Goal: Task Accomplishment & Management: Complete application form

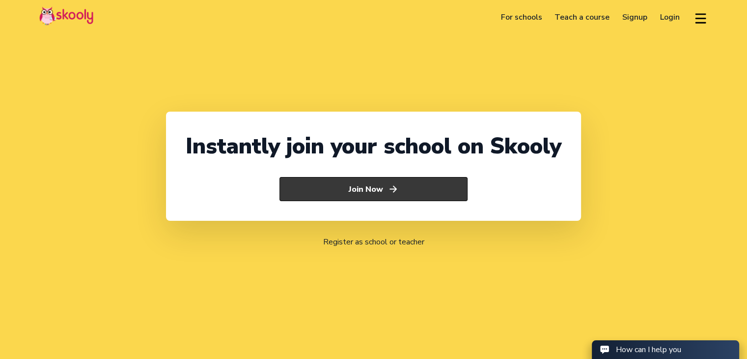
select select "971"
select select "[GEOGRAPHIC_DATA]"
select select "[GEOGRAPHIC_DATA]/[GEOGRAPHIC_DATA]"
click at [371, 195] on button "Join Now" at bounding box center [374, 189] width 188 height 25
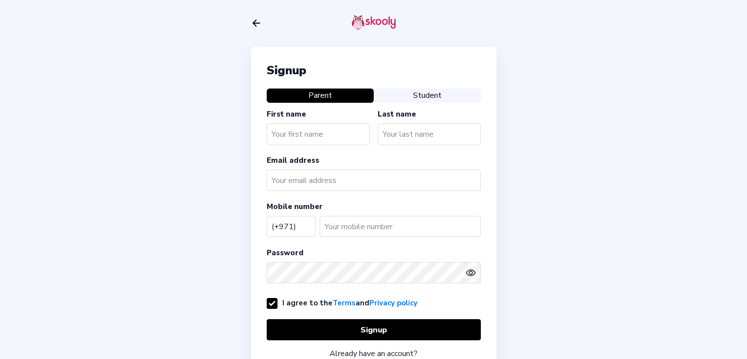
select select "AE"
drag, startPoint x: 0, startPoint y: 55, endPoint x: 0, endPoint y: 34, distance: 20.6
click at [0, 55] on div "Signup Parent Student First name Last name Email address Mobile number (+971) A…" at bounding box center [373, 235] width 747 height 471
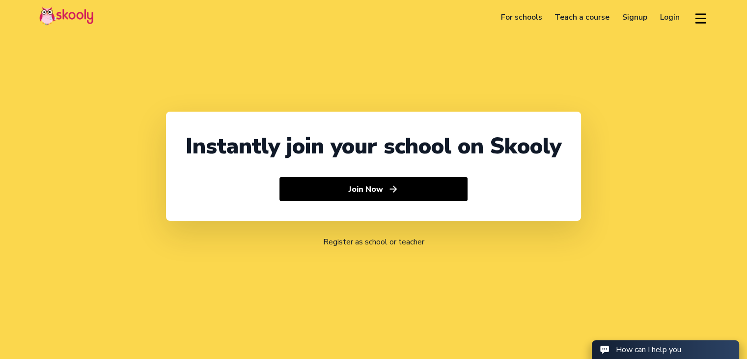
select select "971"
select select "[GEOGRAPHIC_DATA]"
select select "[GEOGRAPHIC_DATA]/[GEOGRAPHIC_DATA]"
click at [673, 20] on link "Login" at bounding box center [670, 17] width 32 height 16
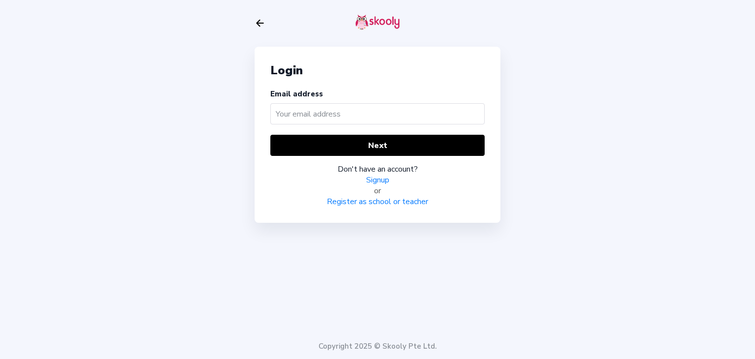
click at [296, 117] on input "text" at bounding box center [377, 113] width 214 height 21
